Goal: Task Accomplishment & Management: Complete application form

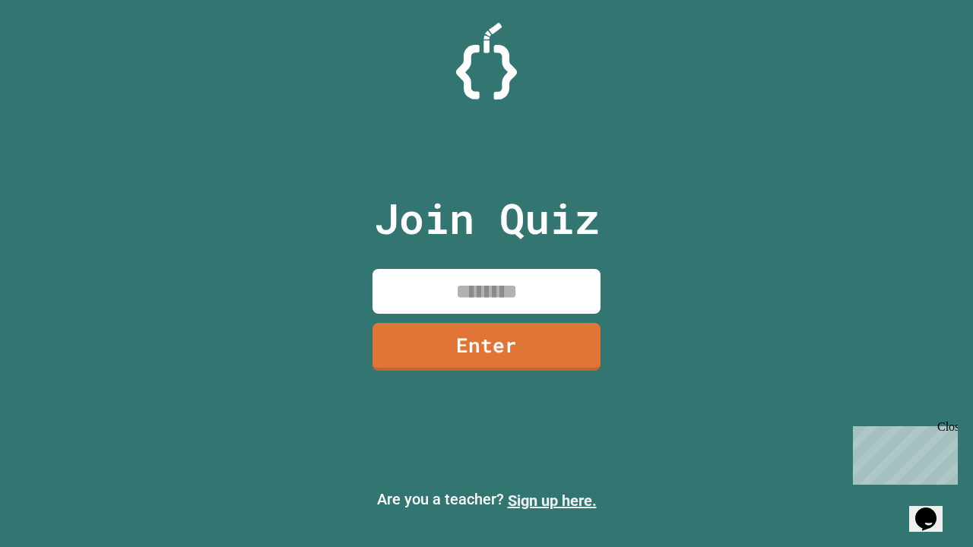
click at [552, 501] on link "Sign up here." at bounding box center [552, 501] width 89 height 18
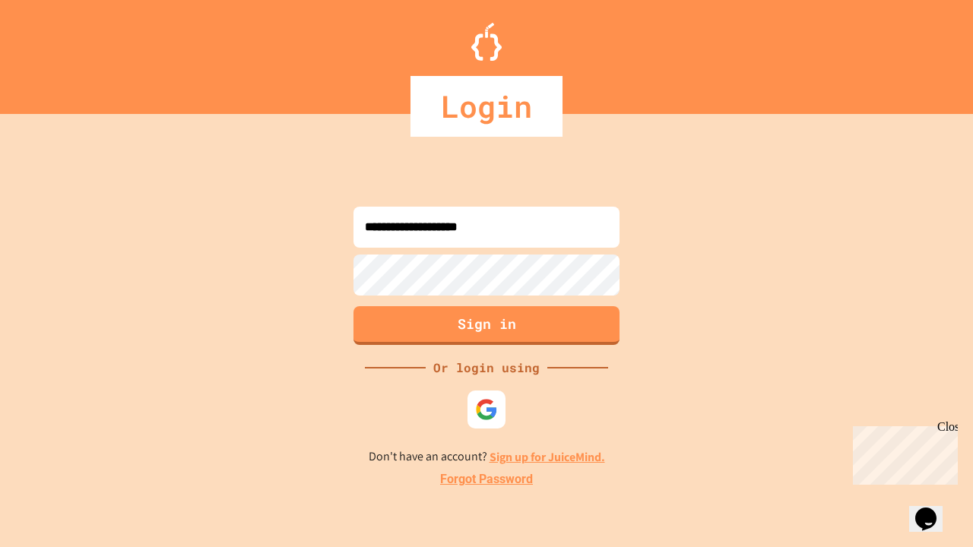
type input "**********"
